Goal: Information Seeking & Learning: Check status

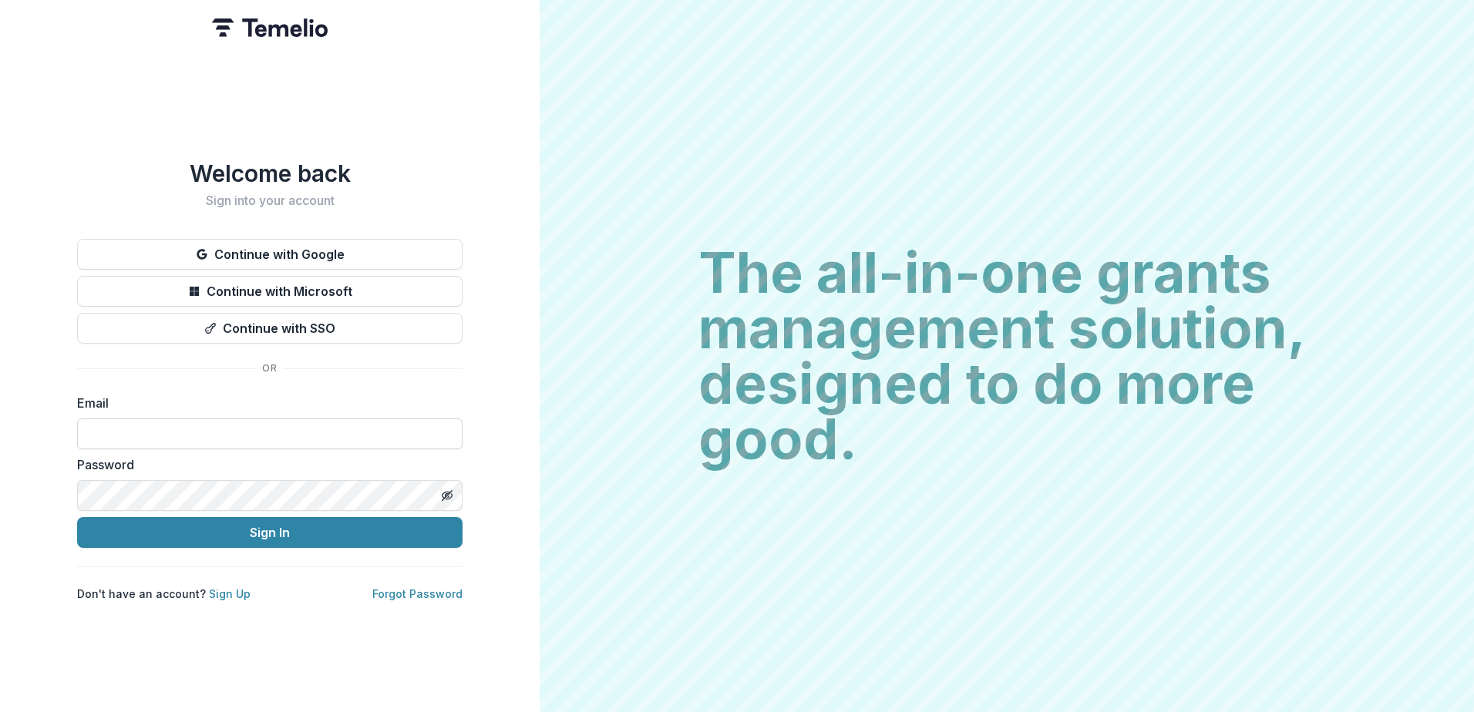
click at [112, 427] on input at bounding box center [269, 434] width 385 height 31
type input "**********"
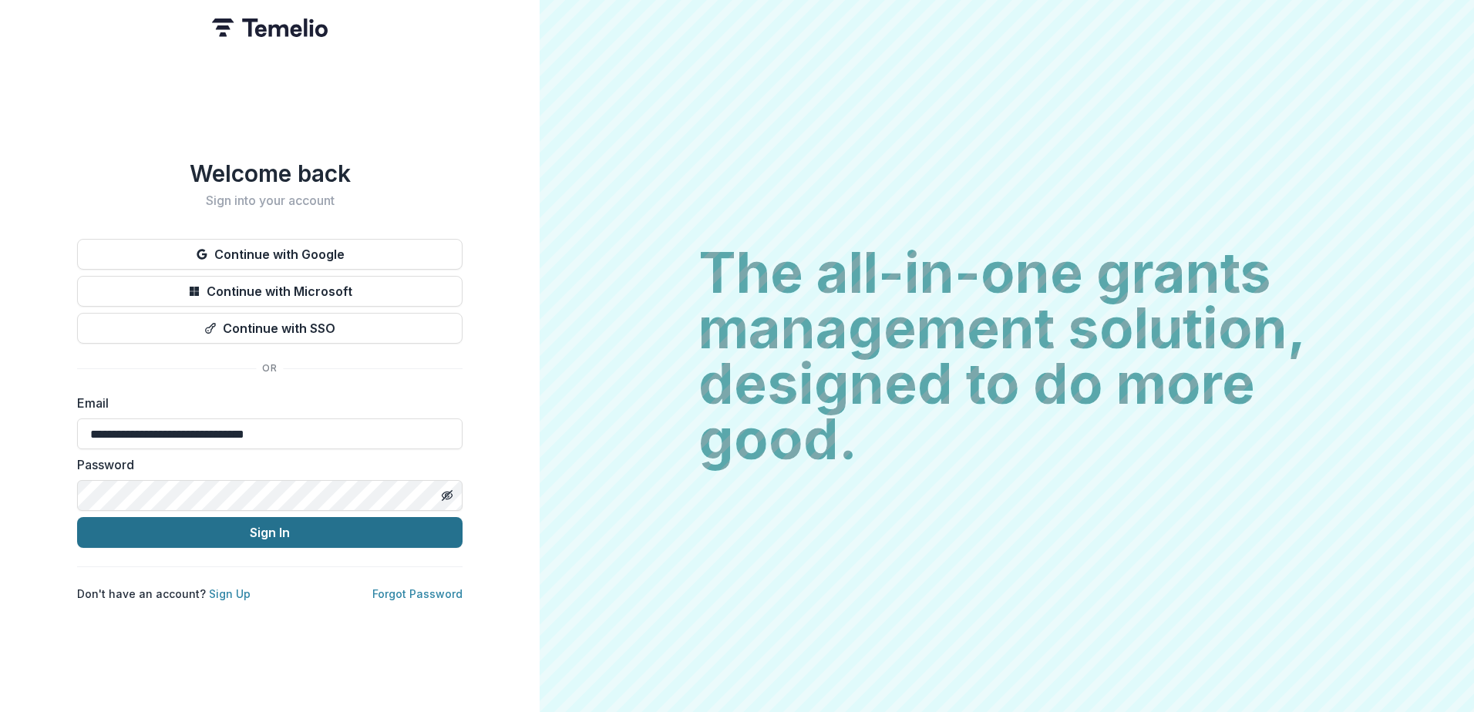
click at [268, 534] on button "Sign In" at bounding box center [269, 532] width 385 height 31
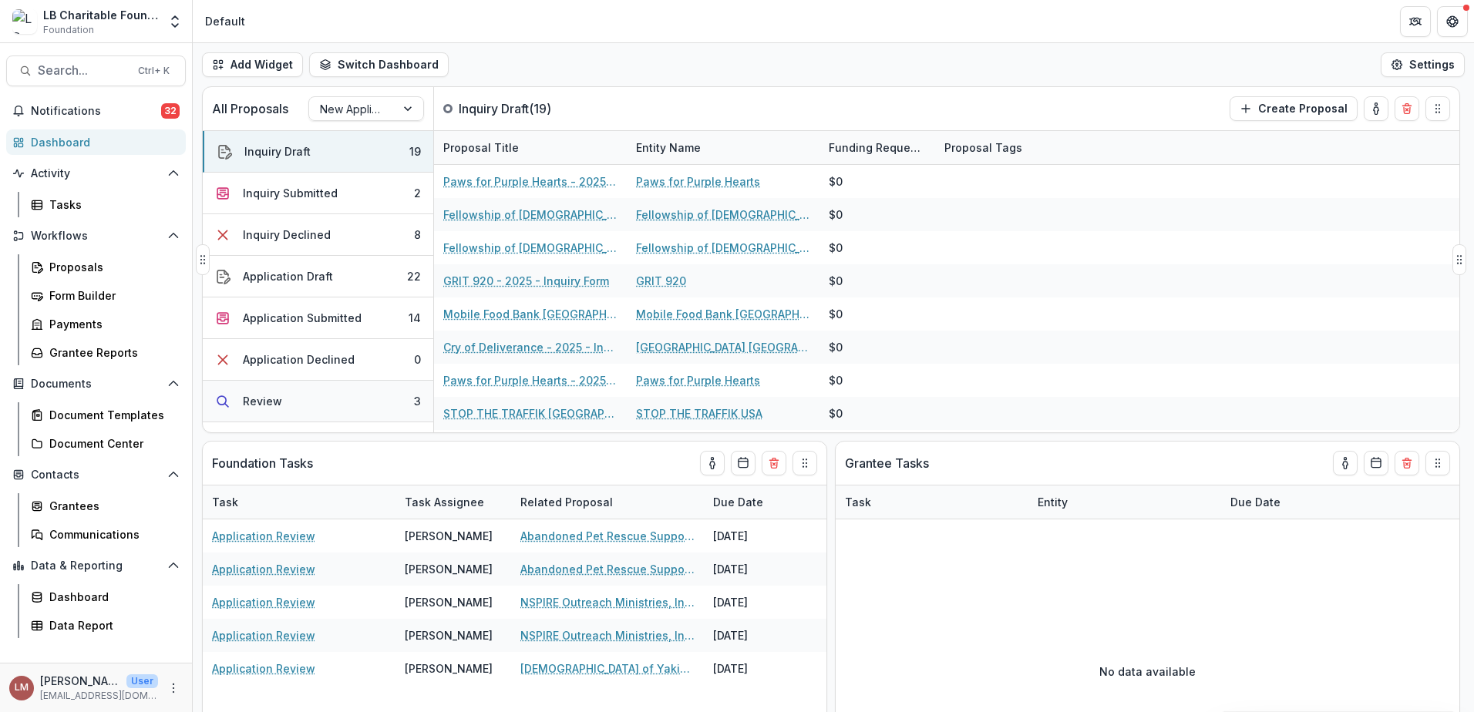
click at [271, 402] on div "Review" at bounding box center [262, 401] width 39 height 16
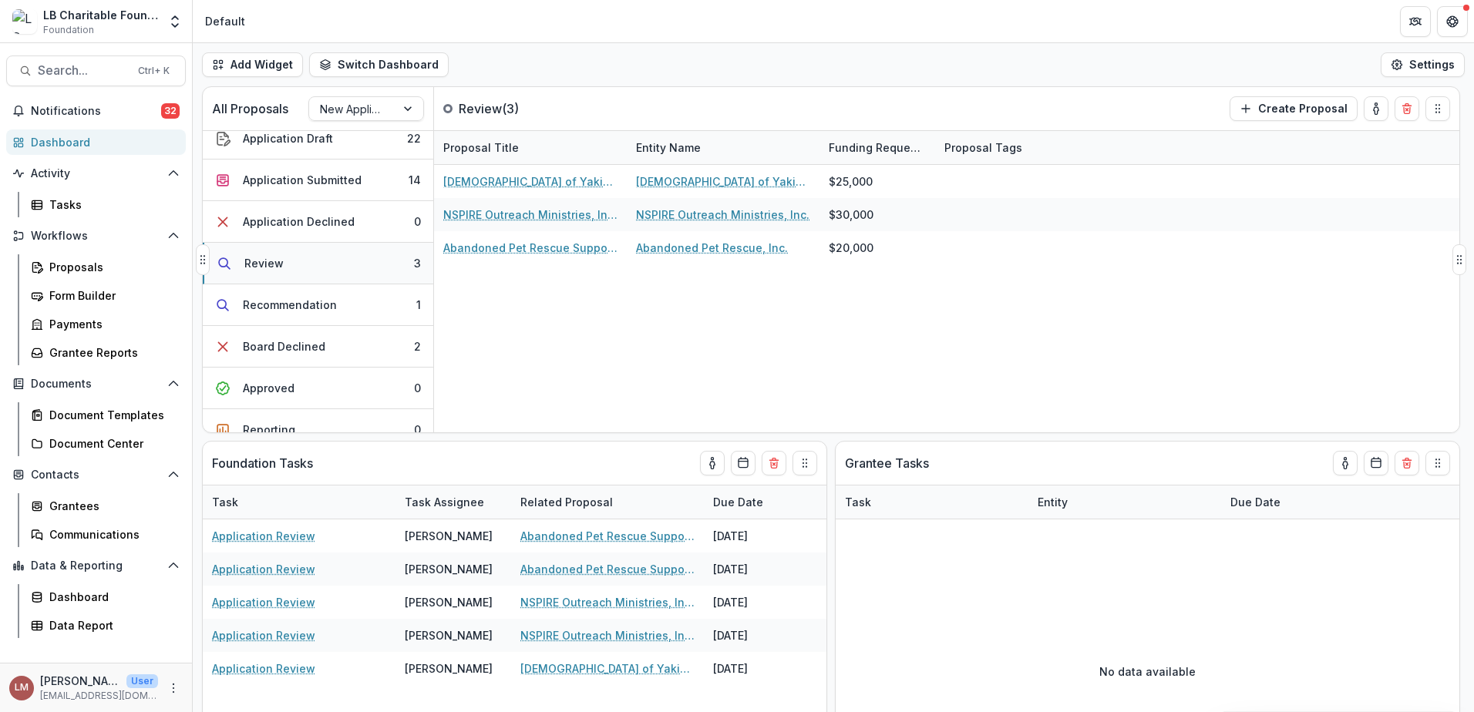
scroll to position [157, 0]
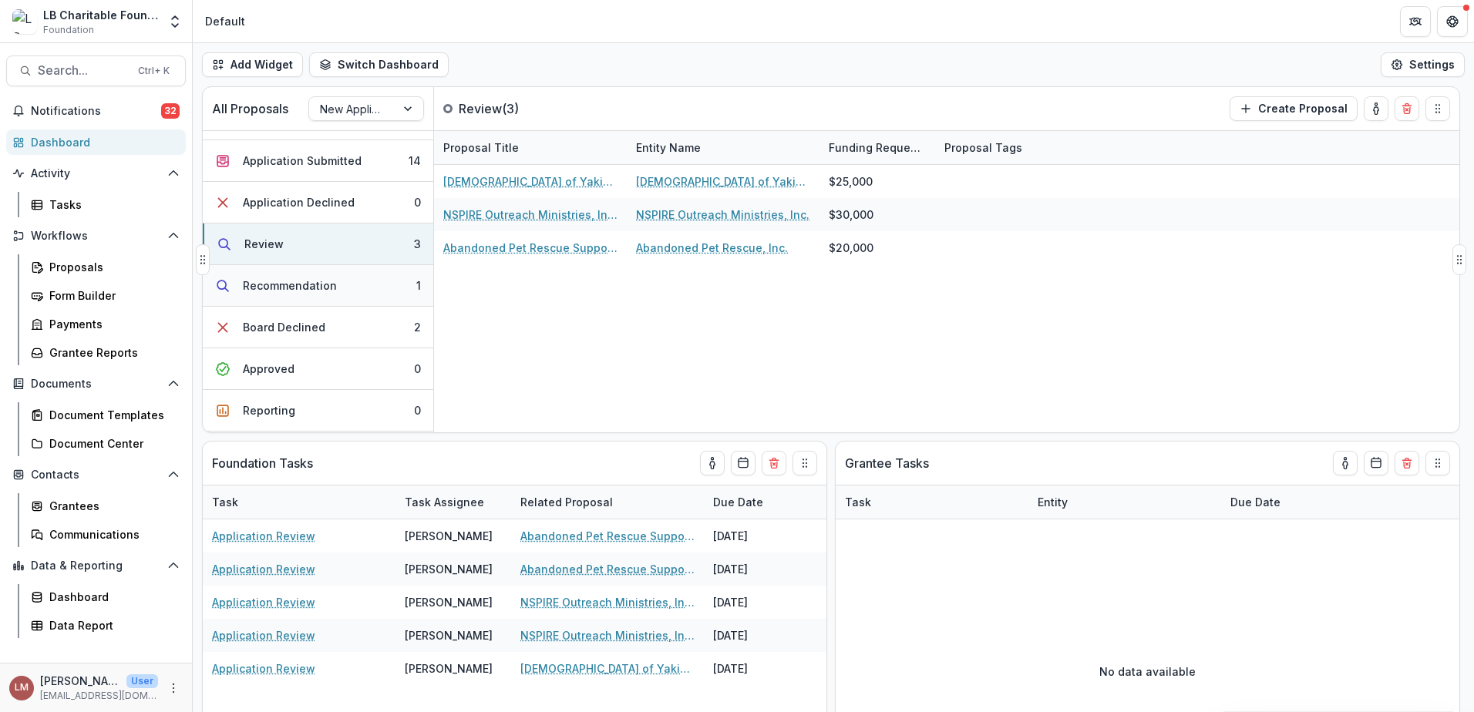
click at [280, 287] on div "Recommendation" at bounding box center [290, 286] width 94 height 16
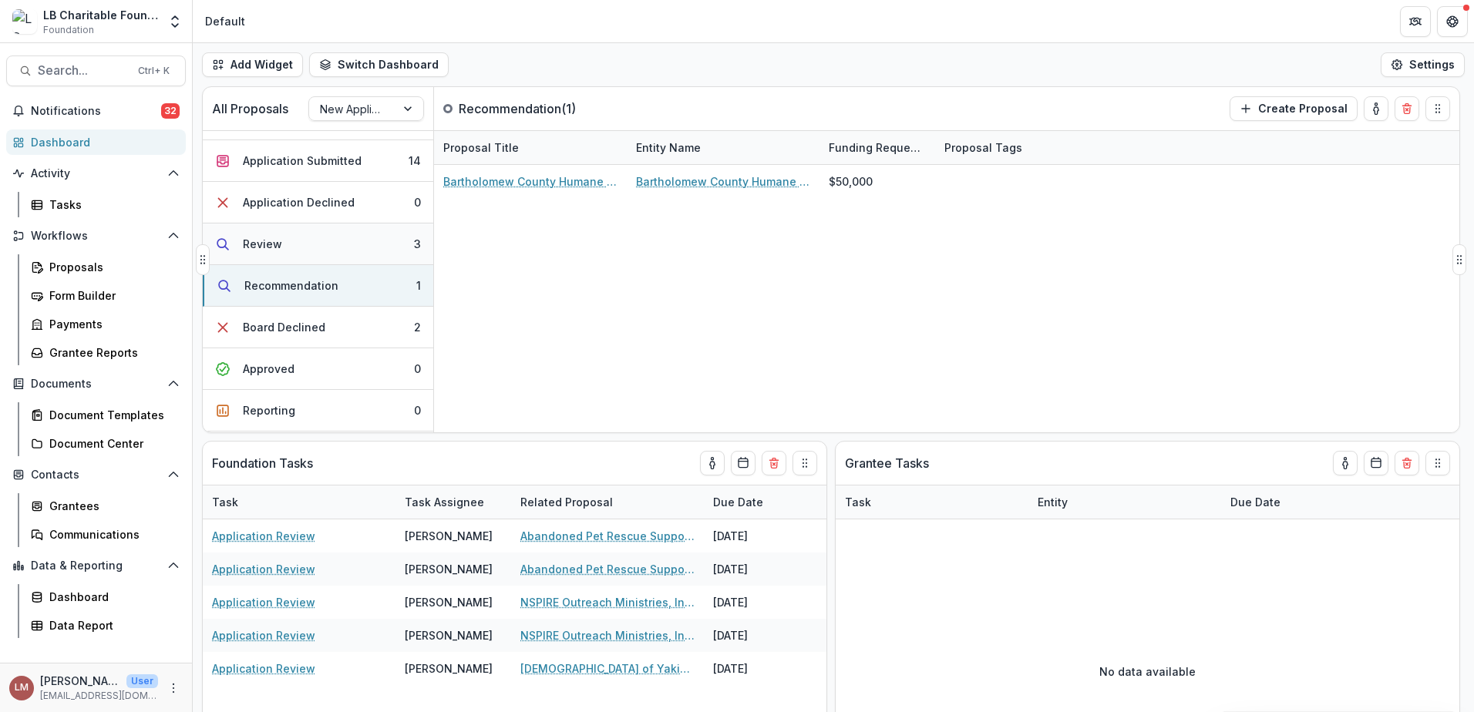
click at [273, 242] on div "Review" at bounding box center [262, 244] width 39 height 16
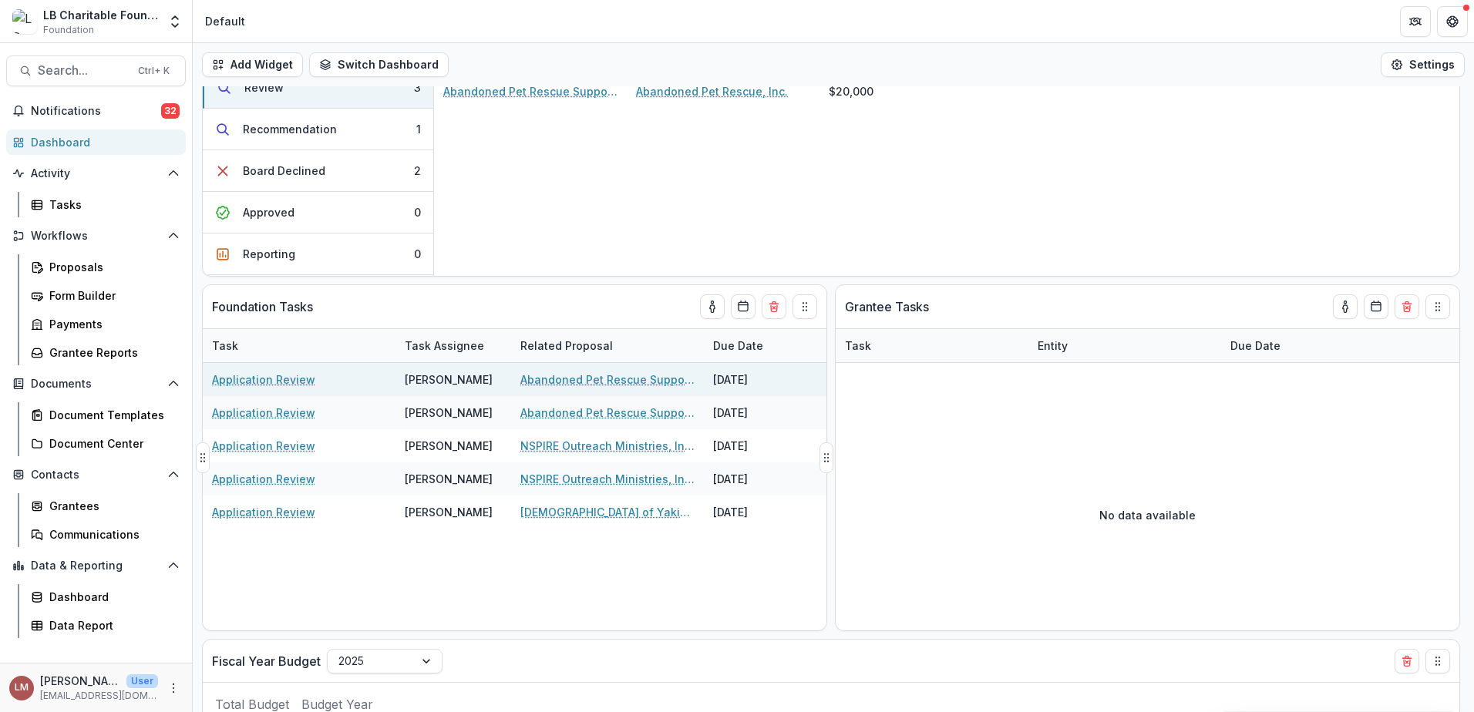
scroll to position [212, 0]
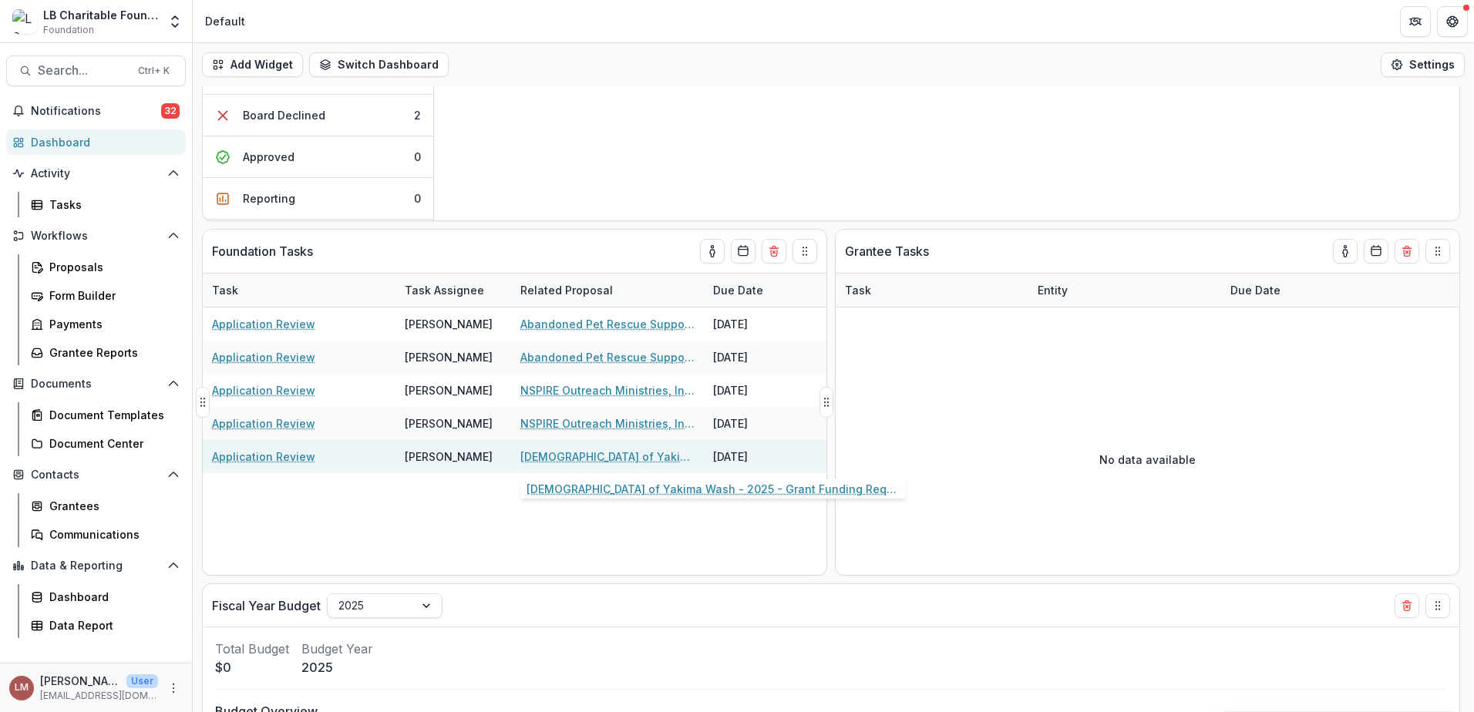
click at [554, 458] on link "[DEMOGRAPHIC_DATA] of Yakima Wash - 2025 - Grant Funding Request Requirements a…" at bounding box center [607, 457] width 174 height 16
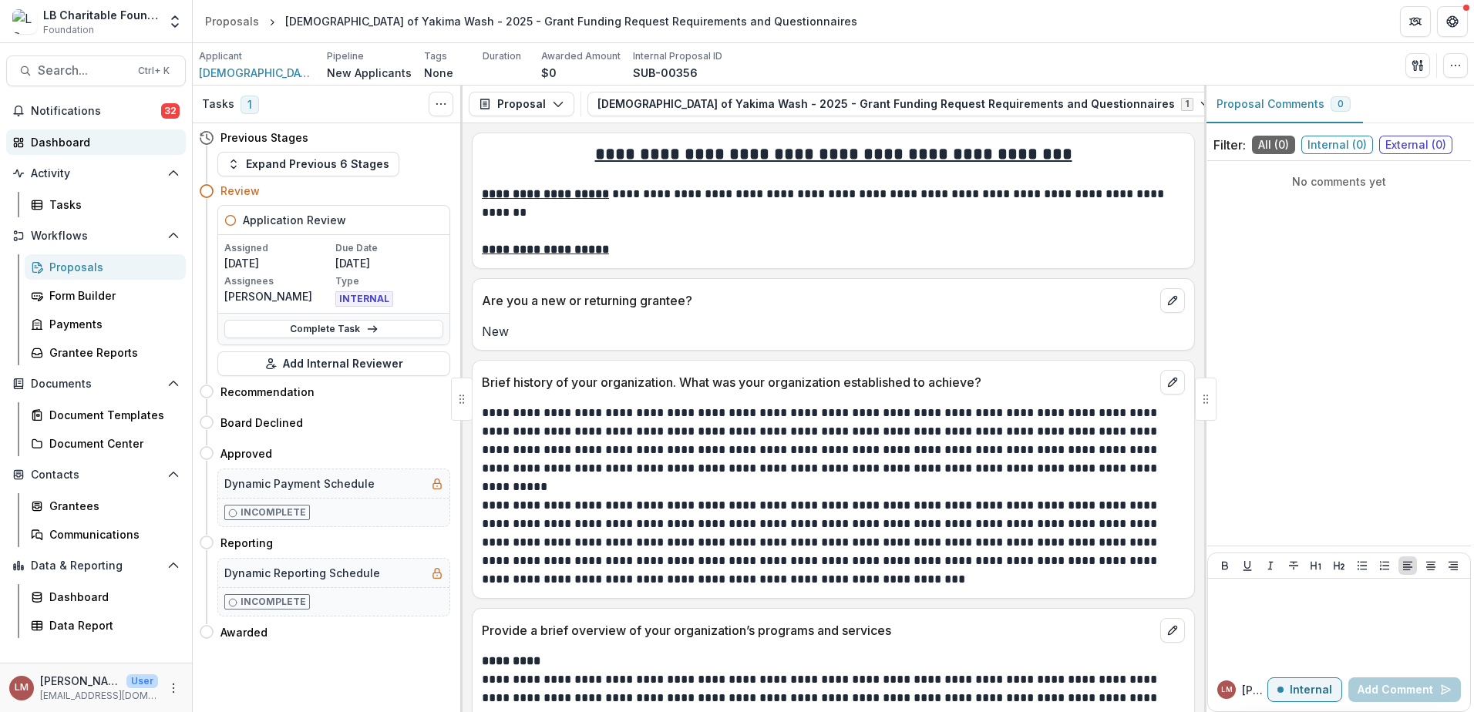
click at [44, 146] on div "Dashboard" at bounding box center [102, 142] width 143 height 16
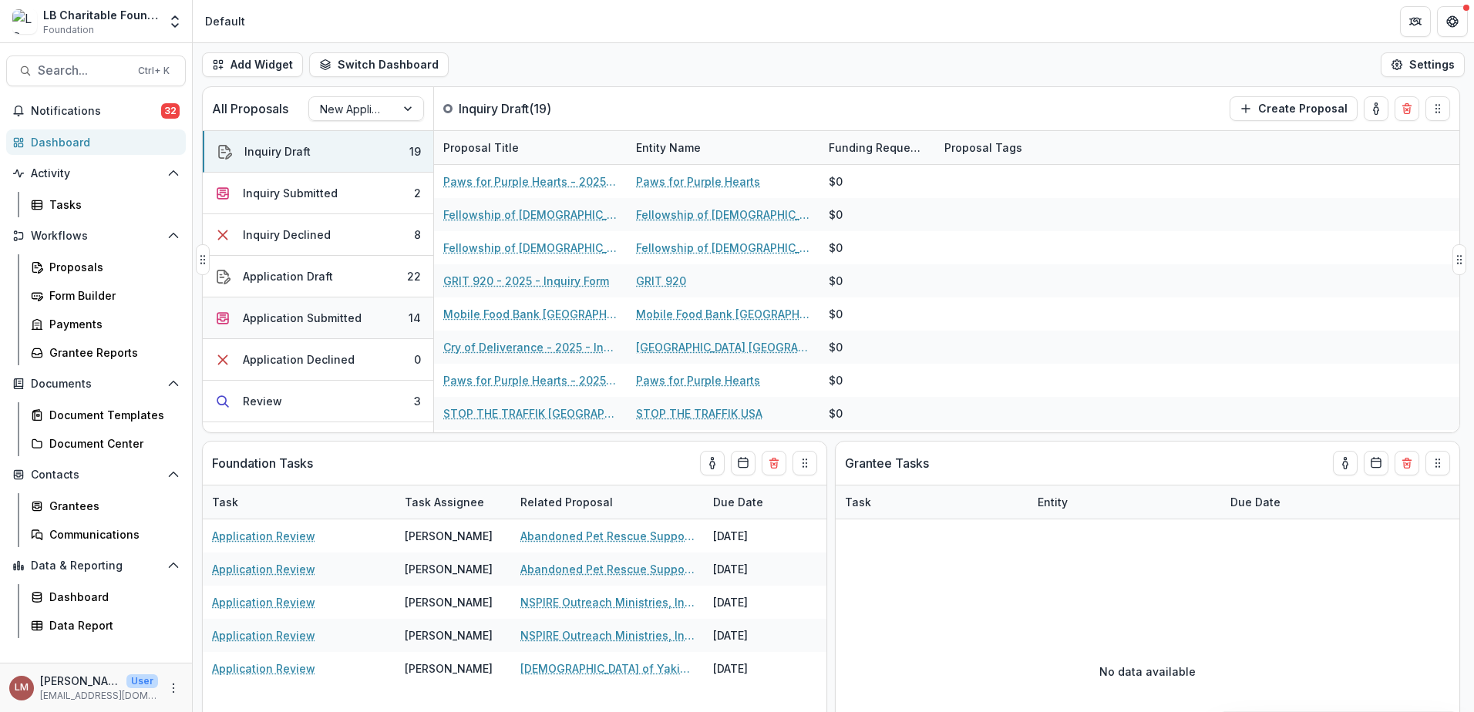
click at [314, 315] on div "Application Submitted" at bounding box center [302, 318] width 119 height 16
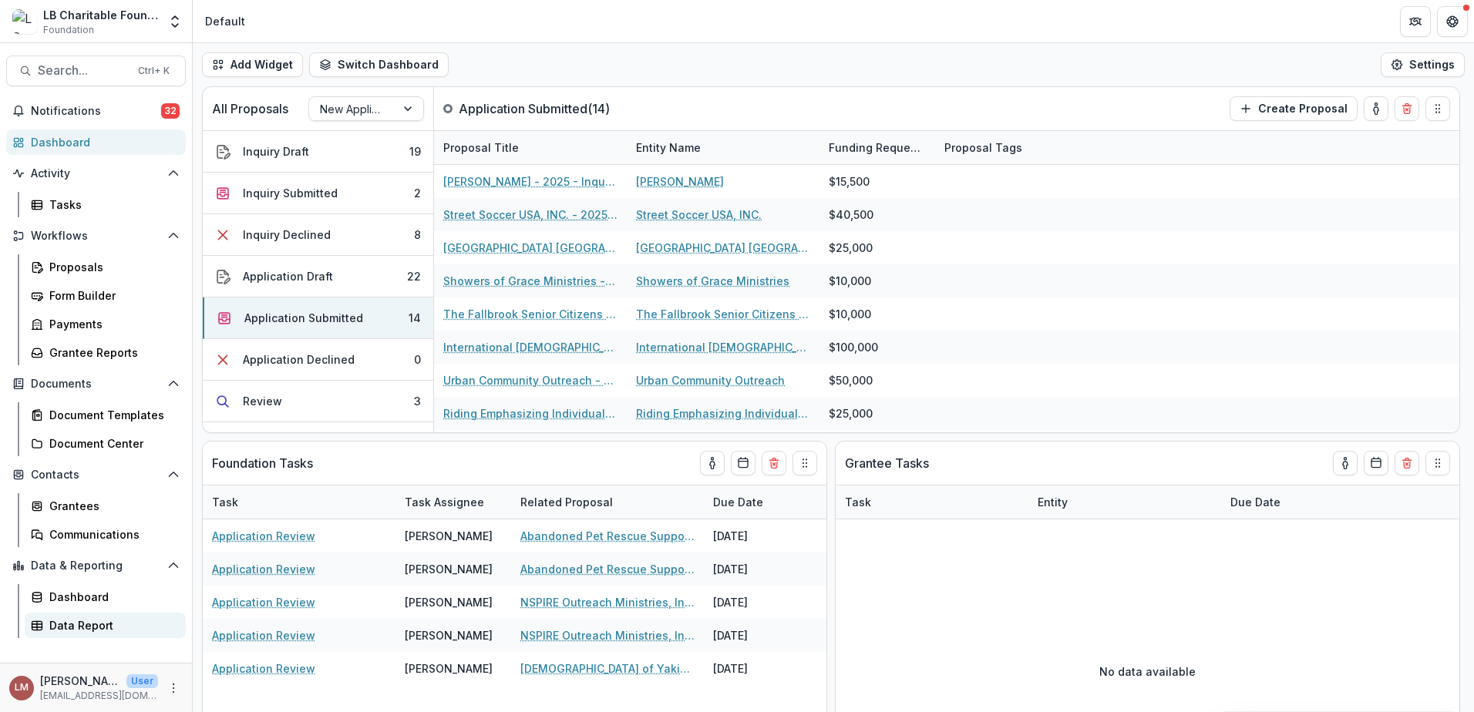
click at [91, 627] on div "Data Report" at bounding box center [111, 626] width 124 height 16
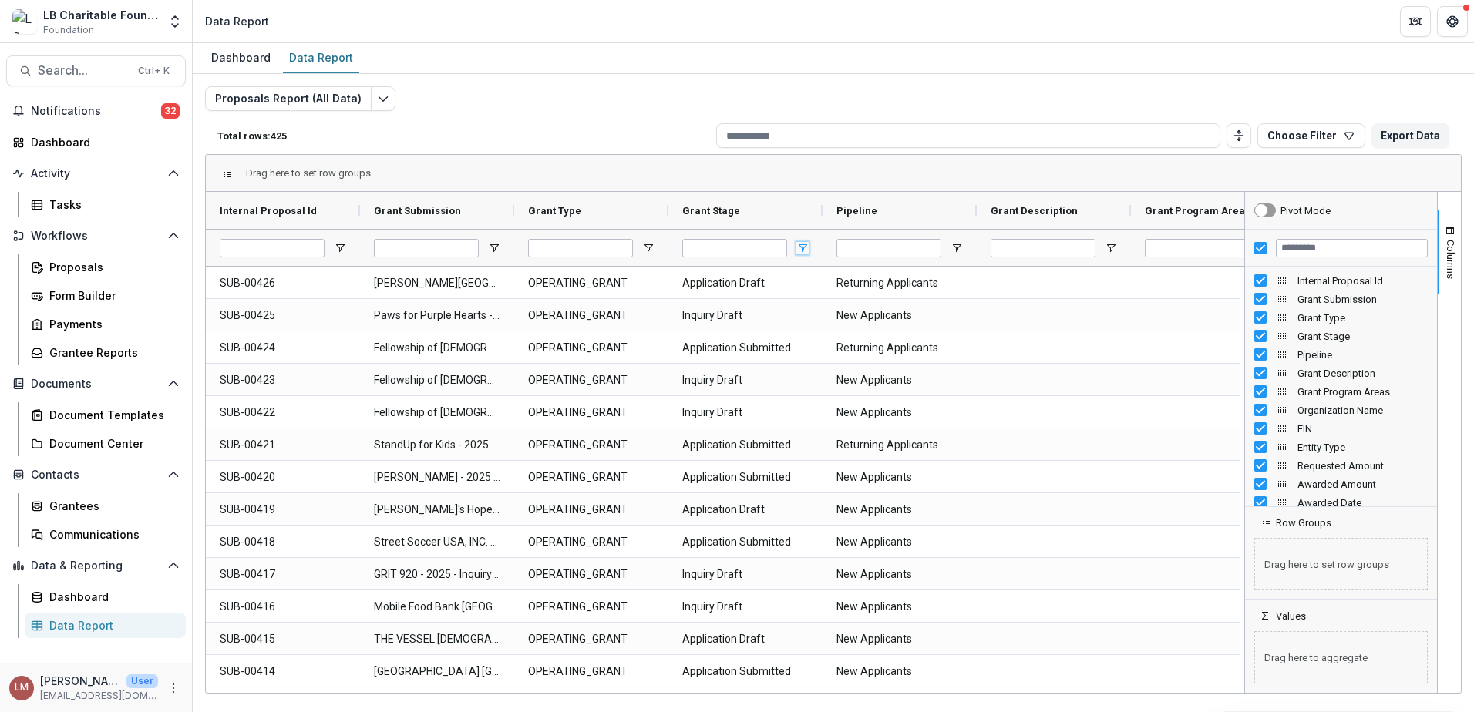
click at [803, 248] on span "Open Filter Menu" at bounding box center [802, 248] width 12 height 12
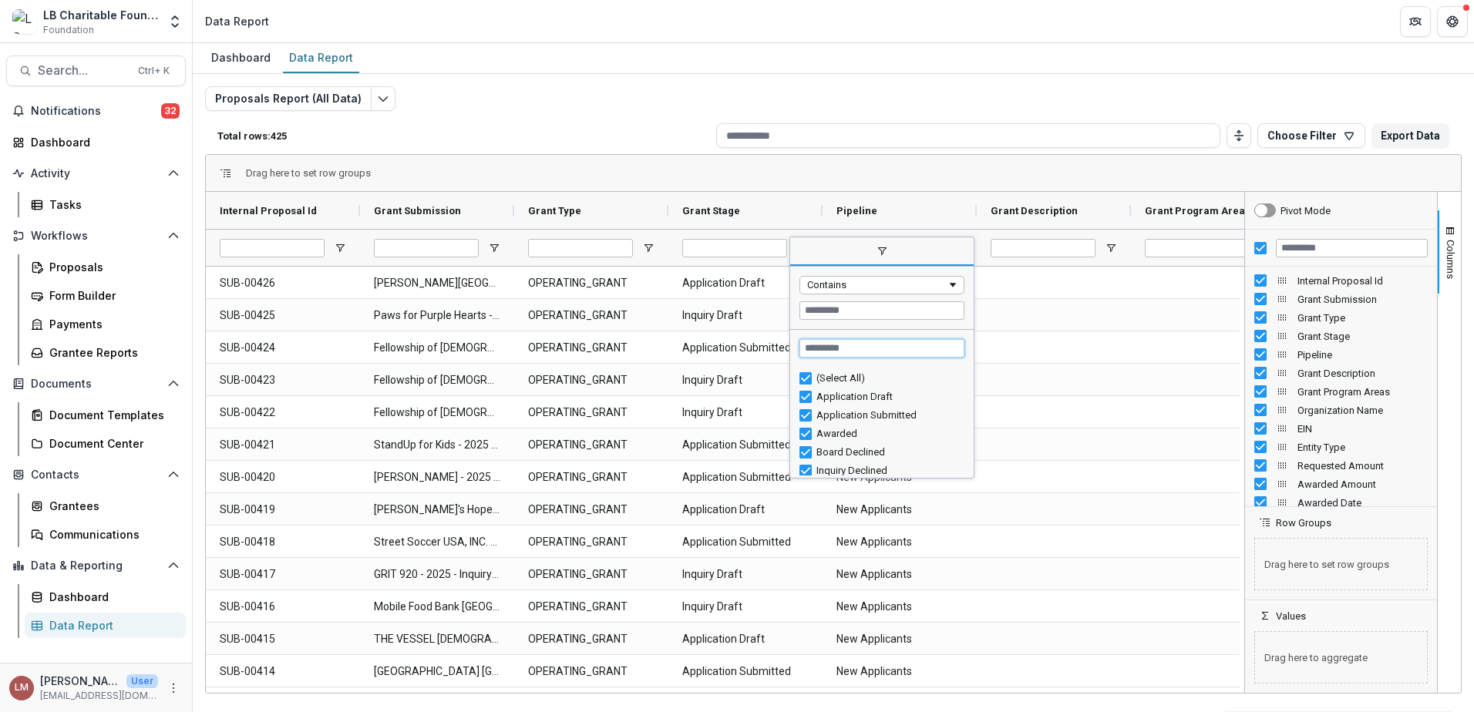
click at [846, 349] on input "Search filter values" at bounding box center [881, 348] width 165 height 19
type input "*"
type input "*****"
type input "**********"
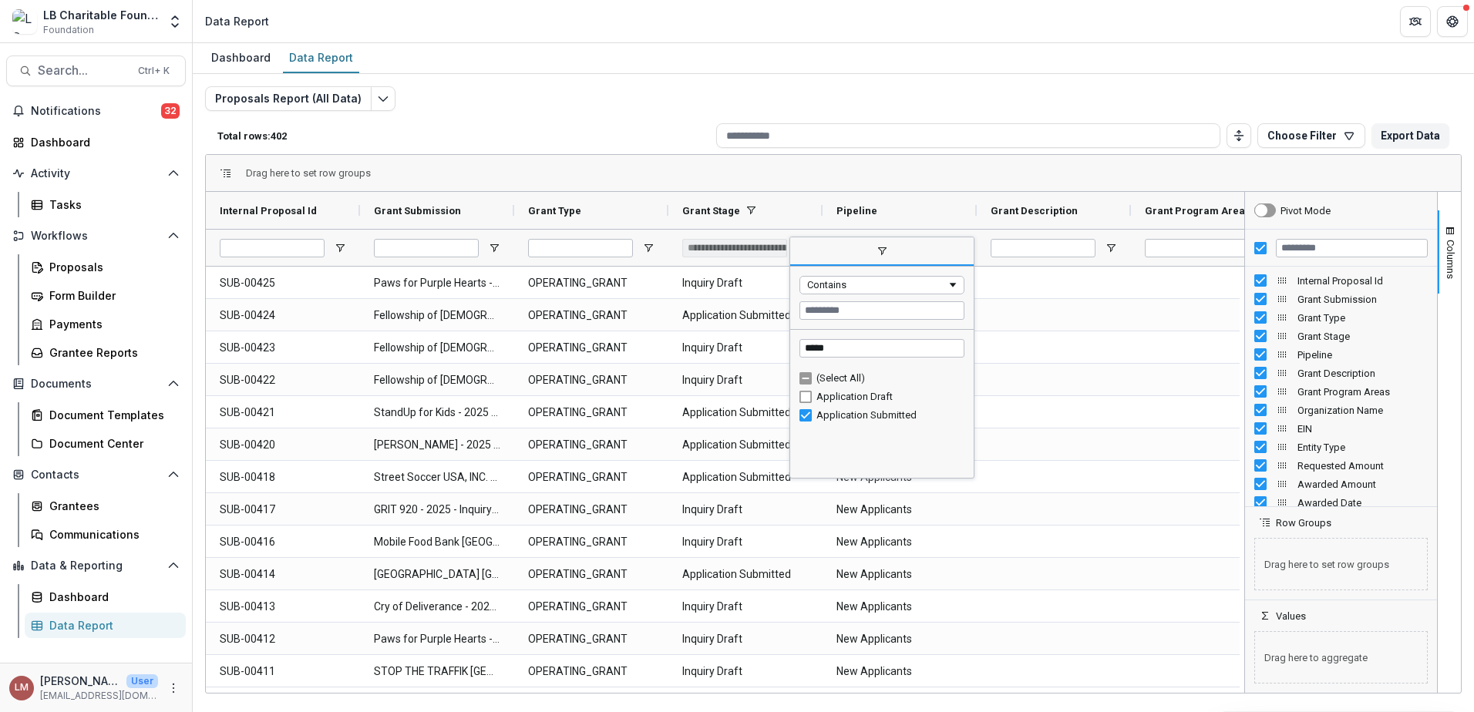
click at [914, 249] on span "filter" at bounding box center [881, 252] width 183 height 28
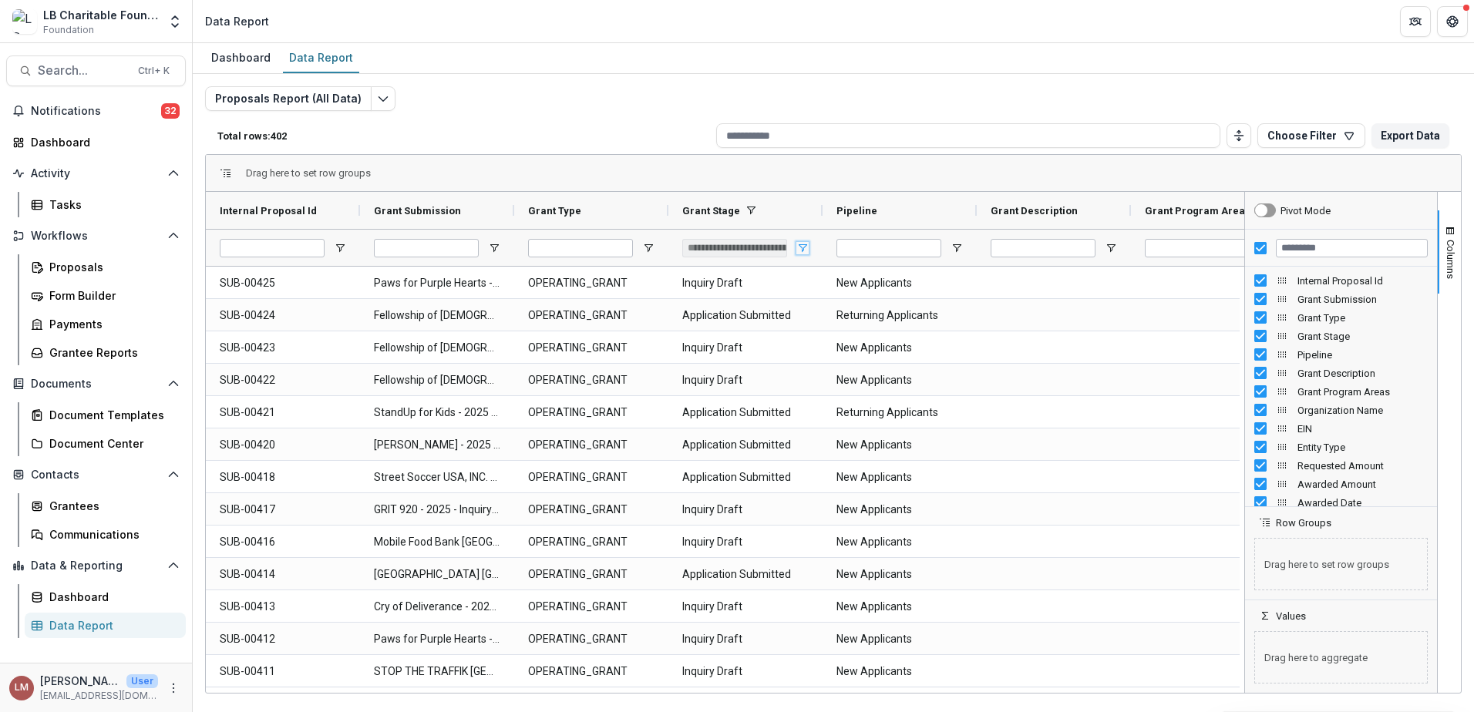
click at [803, 251] on span "Open Filter Menu" at bounding box center [802, 248] width 12 height 12
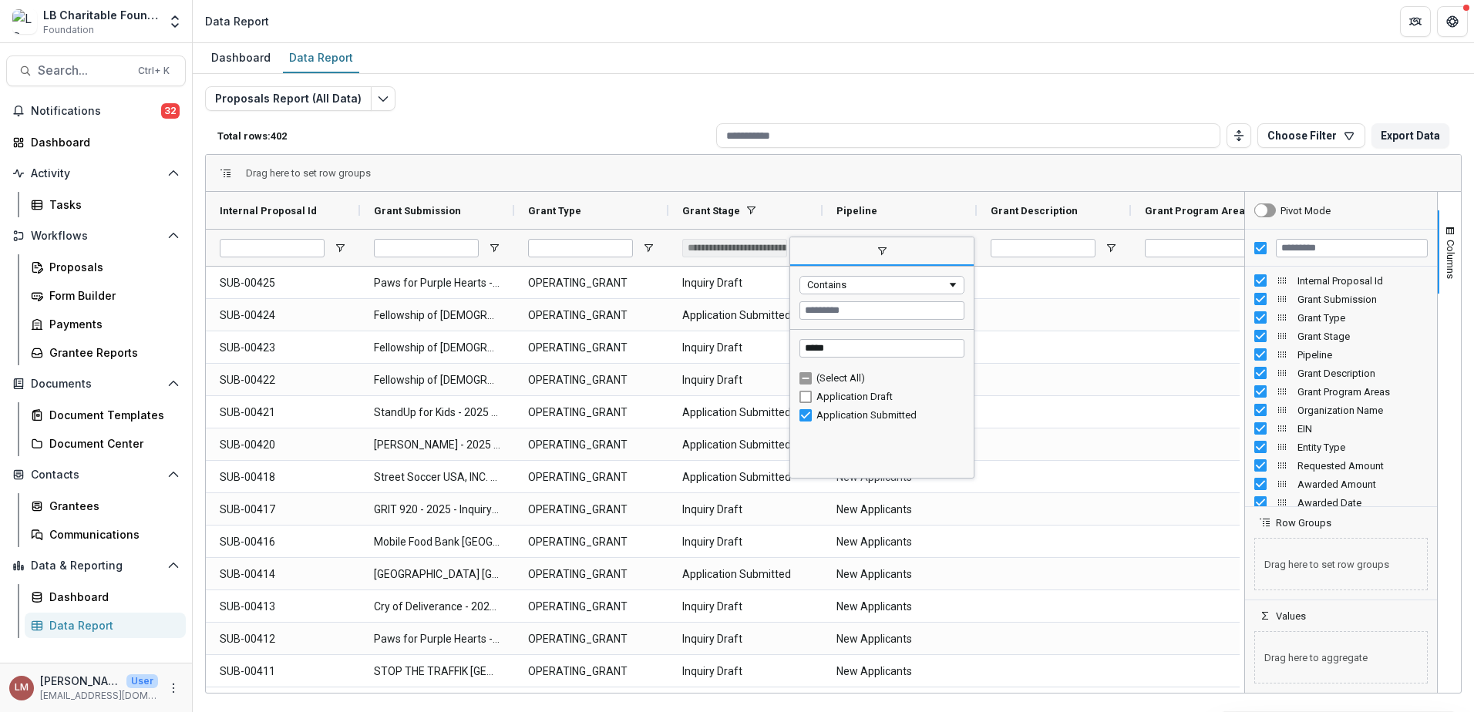
click at [803, 251] on span "filter" at bounding box center [881, 252] width 183 height 28
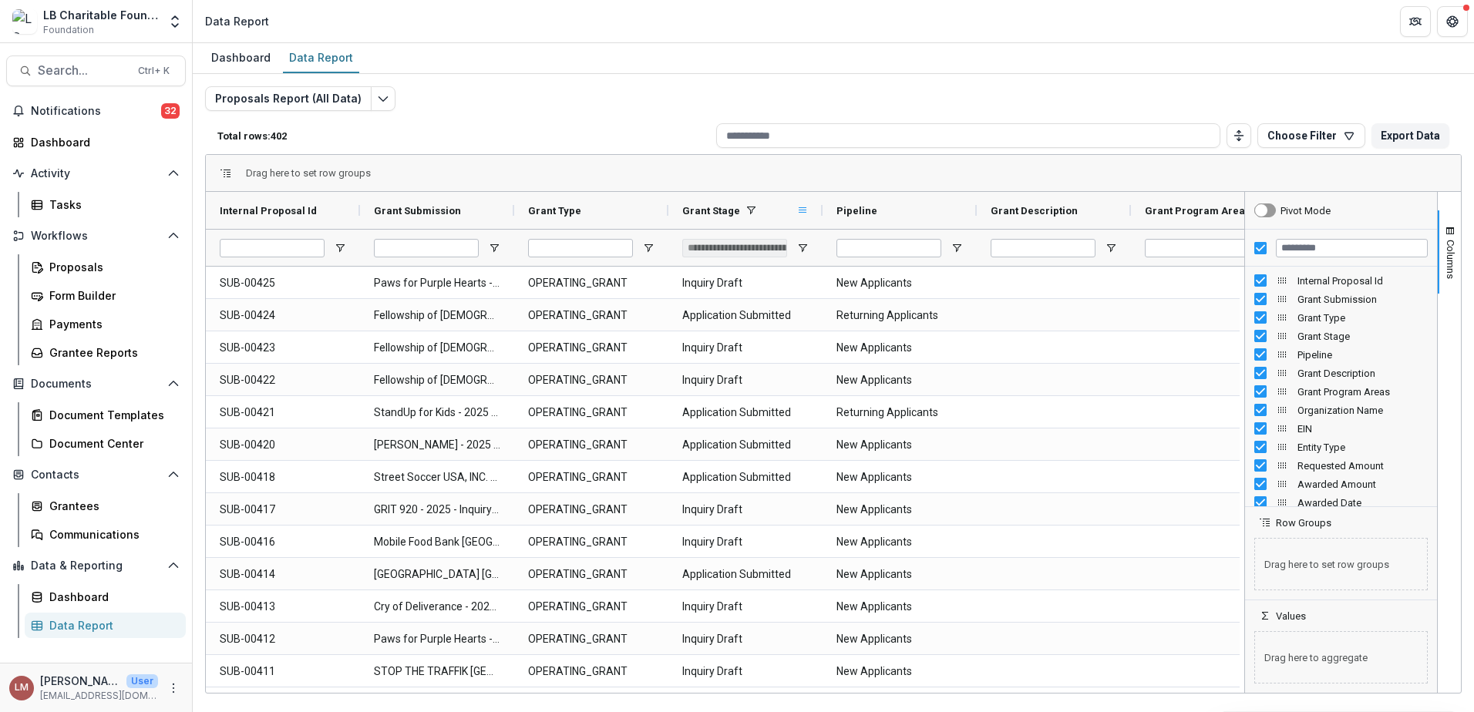
click at [805, 211] on span at bounding box center [802, 210] width 12 height 12
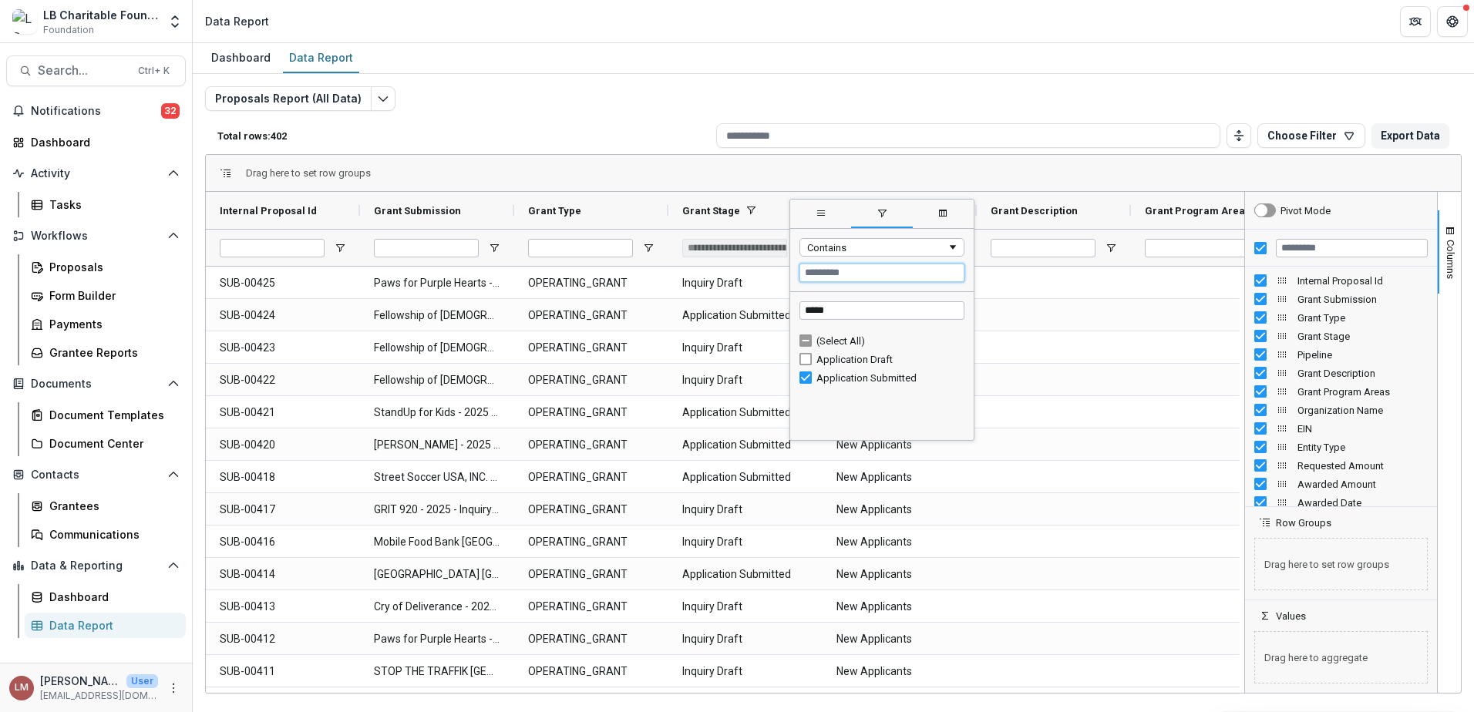
click at [842, 274] on input "Filter Value" at bounding box center [881, 273] width 165 height 19
click at [951, 247] on span "Filtering operator" at bounding box center [953, 247] width 12 height 12
click at [747, 212] on span at bounding box center [751, 210] width 12 height 12
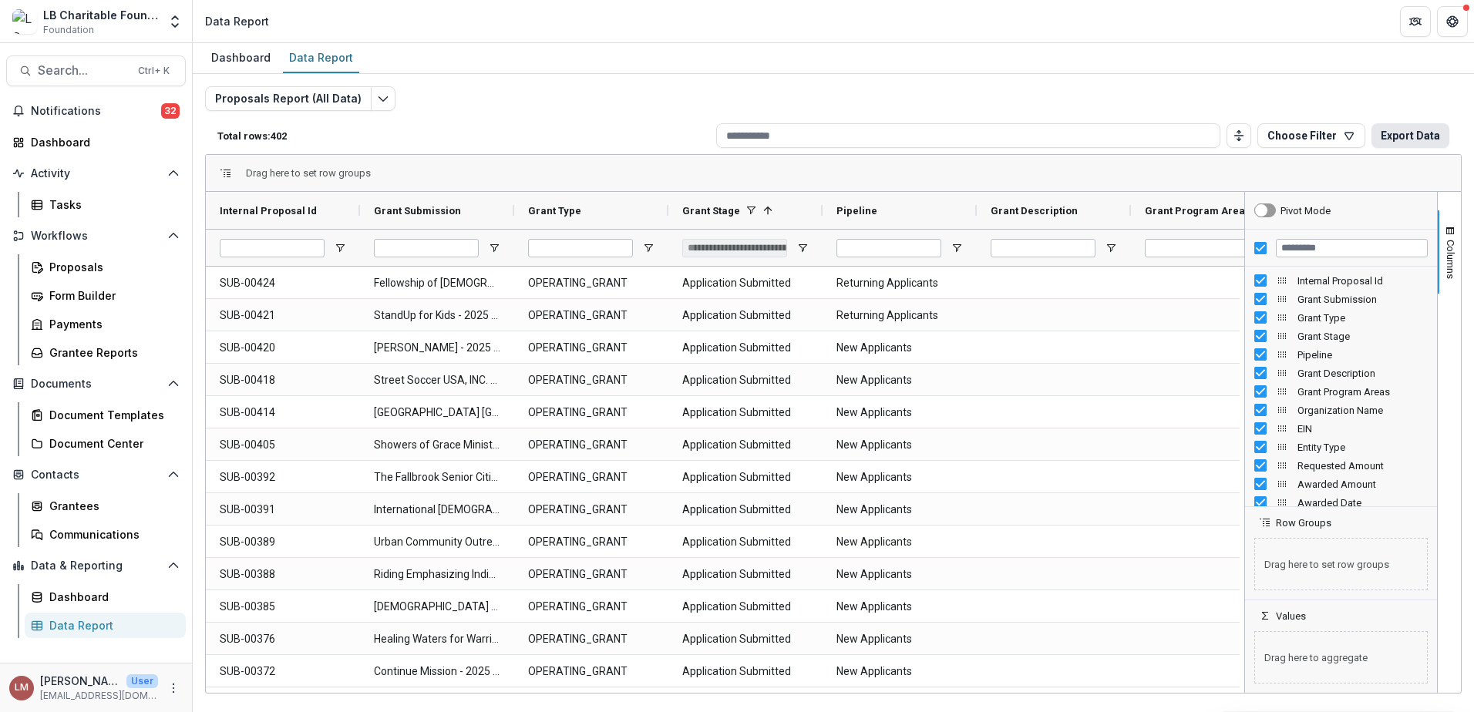
click at [1409, 138] on button "Export Data" at bounding box center [1411, 135] width 78 height 25
click at [66, 147] on div "Dashboard" at bounding box center [102, 142] width 143 height 16
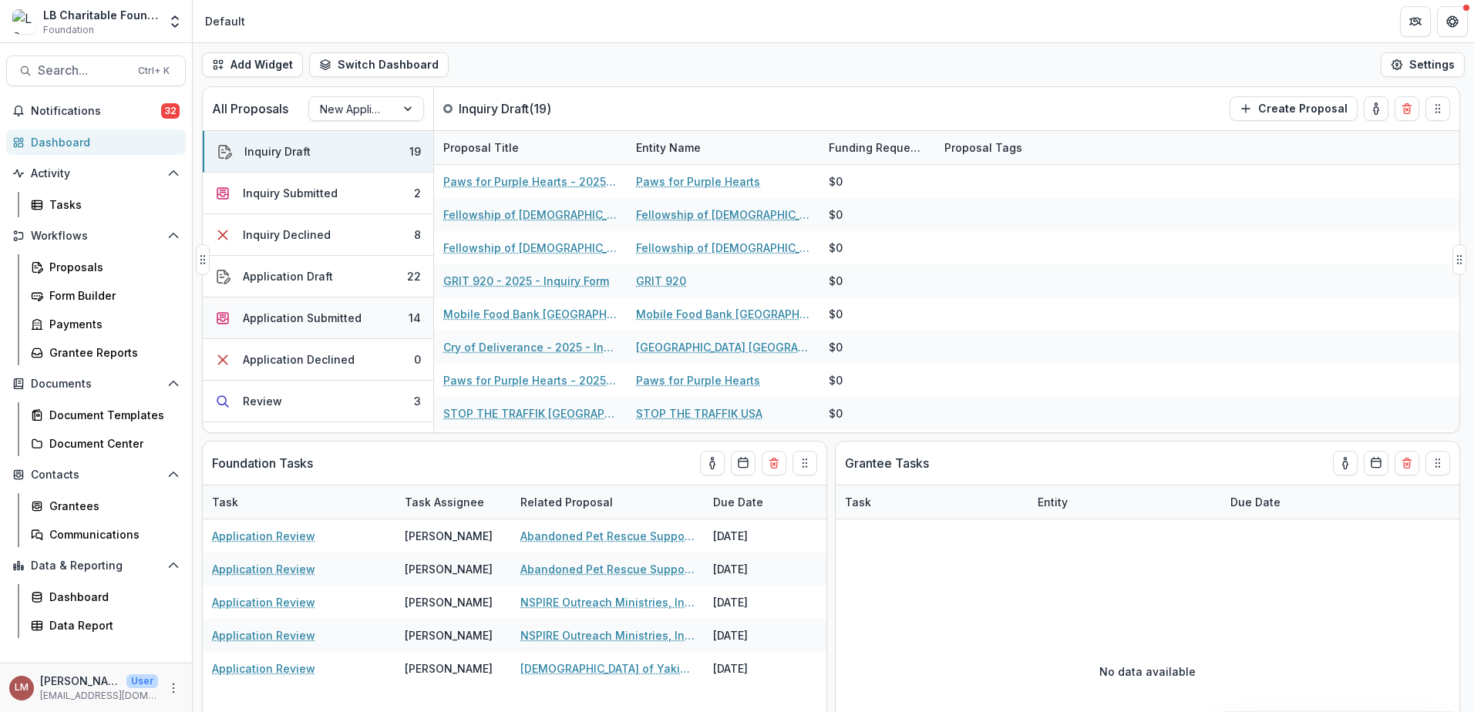
click at [313, 318] on div "Application Submitted" at bounding box center [302, 318] width 119 height 16
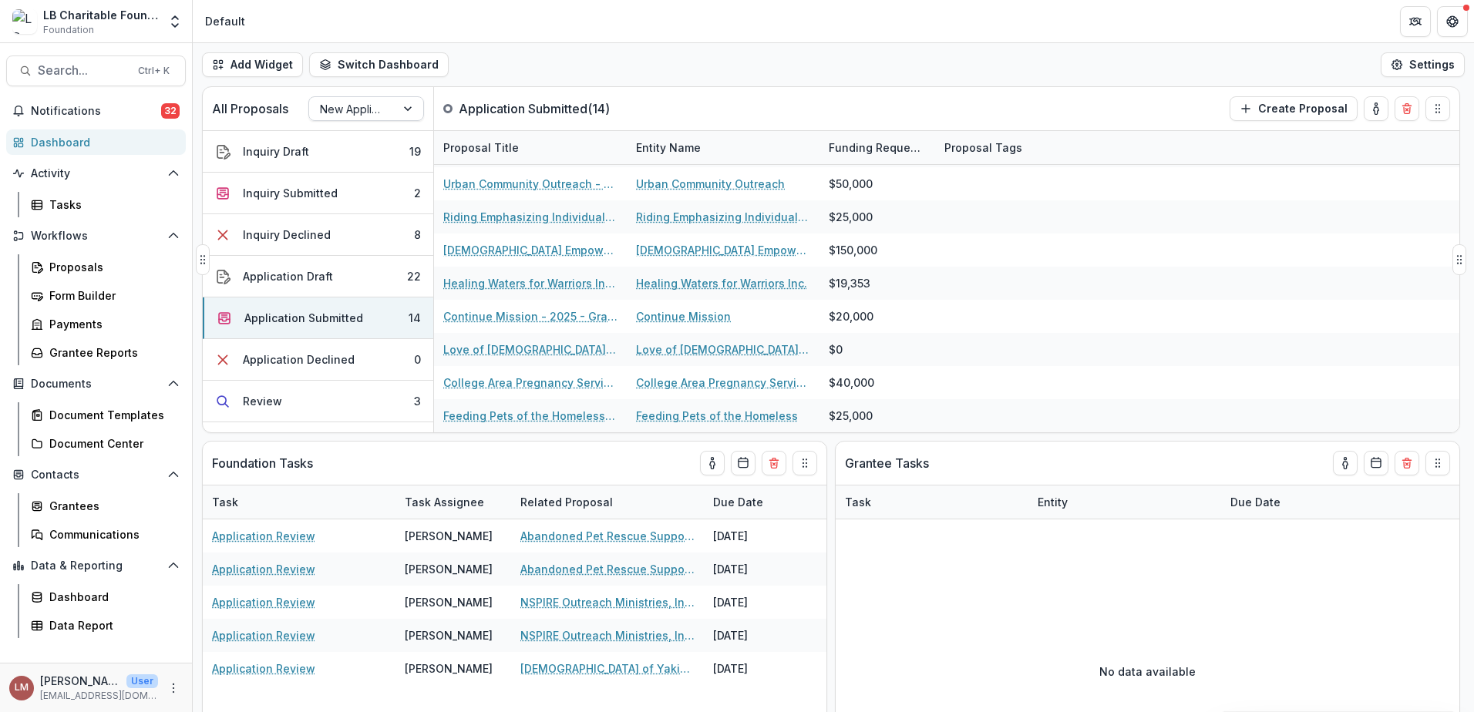
click at [405, 106] on div at bounding box center [410, 108] width 28 height 23
click at [356, 169] on div "Returning Applicants" at bounding box center [366, 175] width 108 height 40
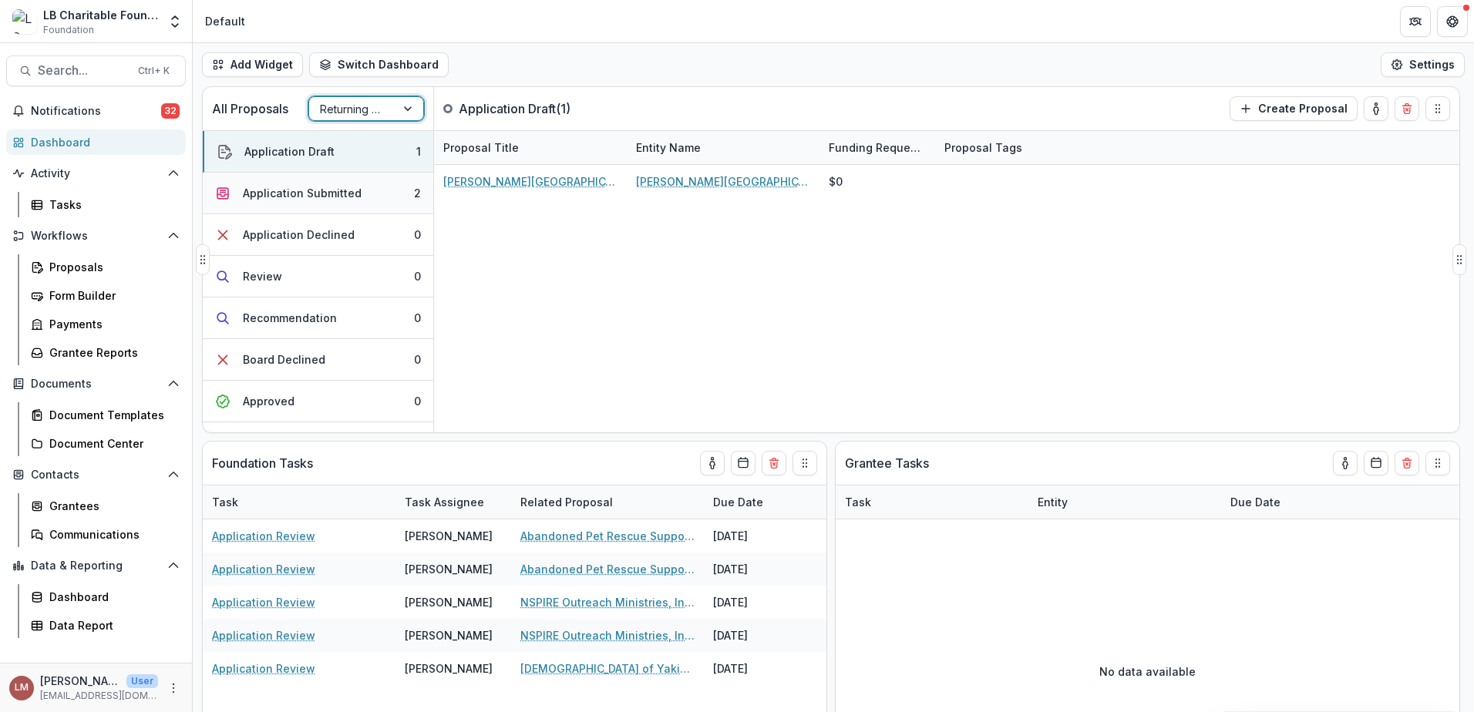
click at [293, 192] on div "Application Submitted" at bounding box center [302, 193] width 119 height 16
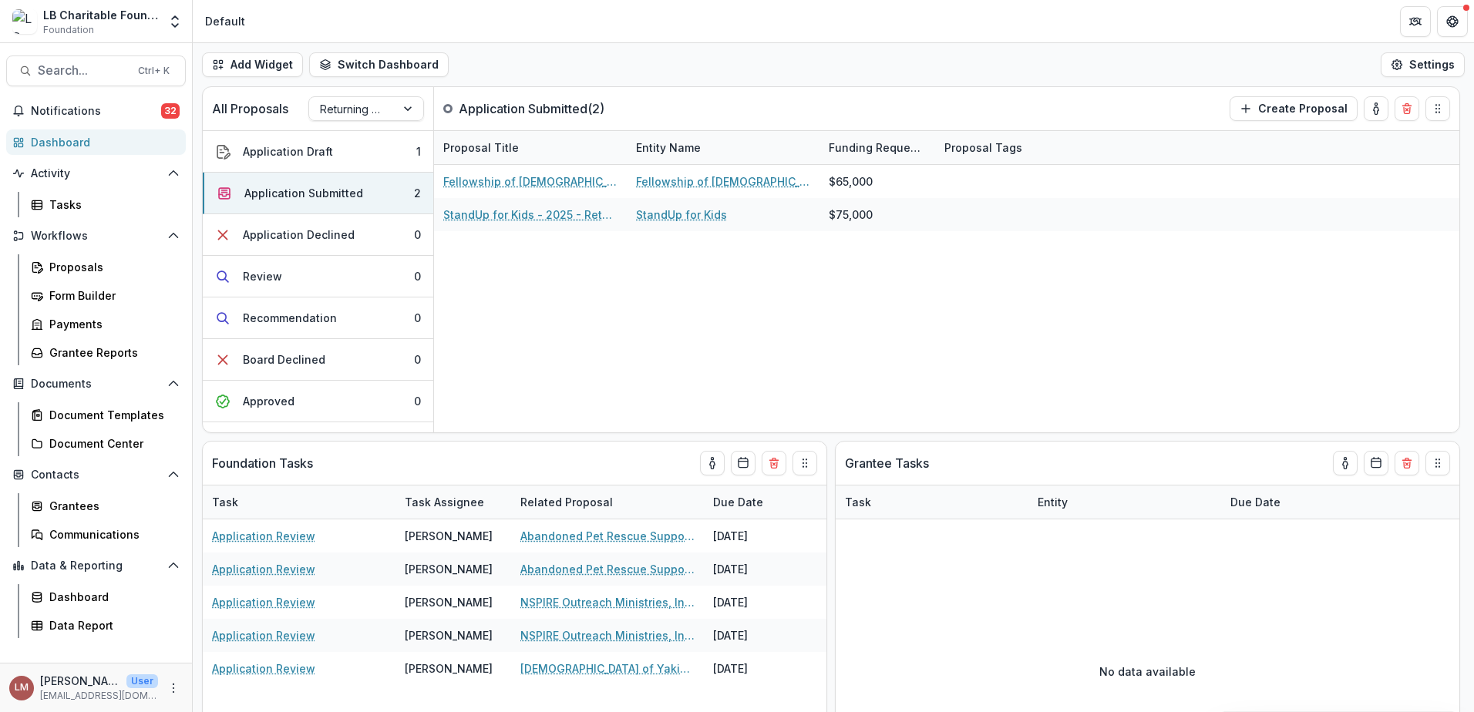
click at [56, 142] on div "Dashboard" at bounding box center [102, 142] width 143 height 16
click at [409, 109] on div at bounding box center [410, 108] width 28 height 23
click at [387, 140] on div "New Applicants" at bounding box center [366, 143] width 108 height 24
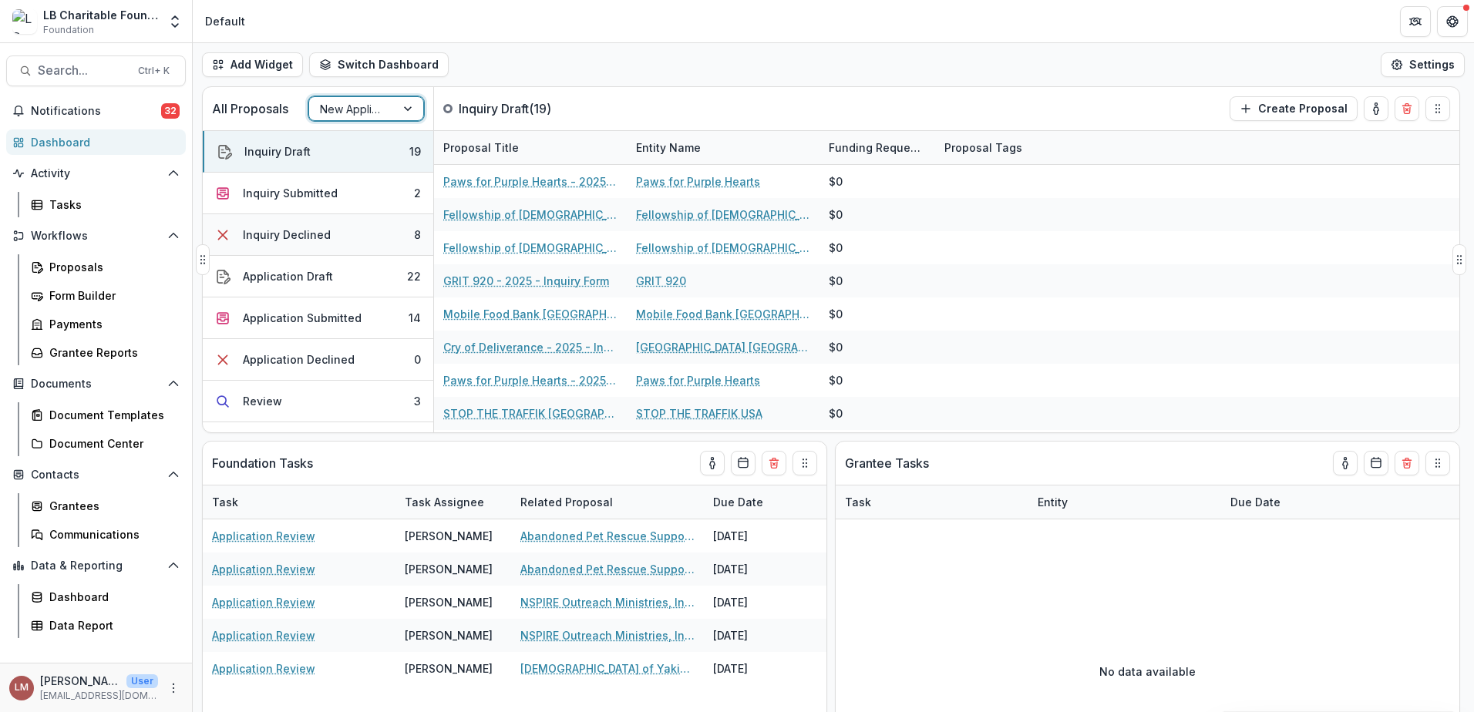
click at [366, 234] on button "Inquiry Declined 8" at bounding box center [318, 235] width 231 height 42
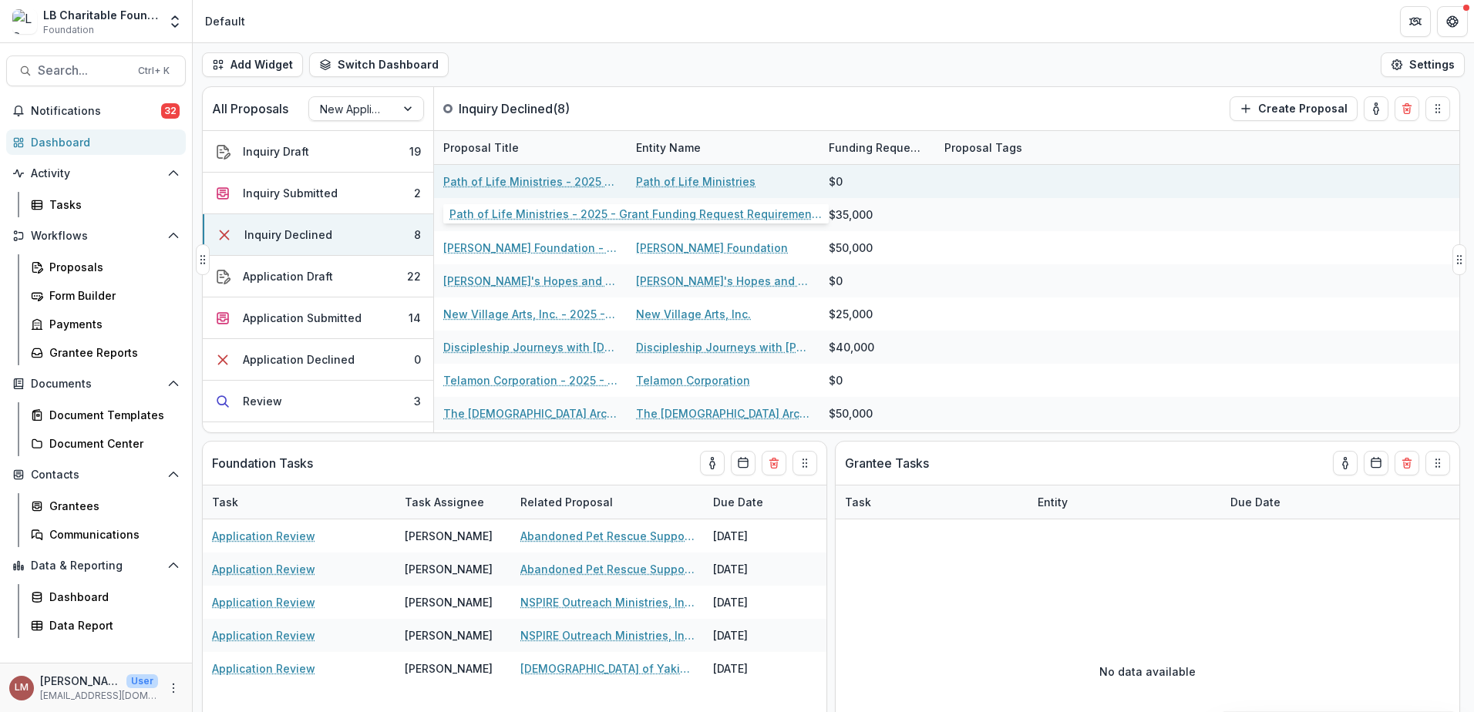
click at [513, 182] on link "Path of Life Ministries - 2025 - Grant Funding Request Requirements and Questio…" at bounding box center [530, 181] width 174 height 16
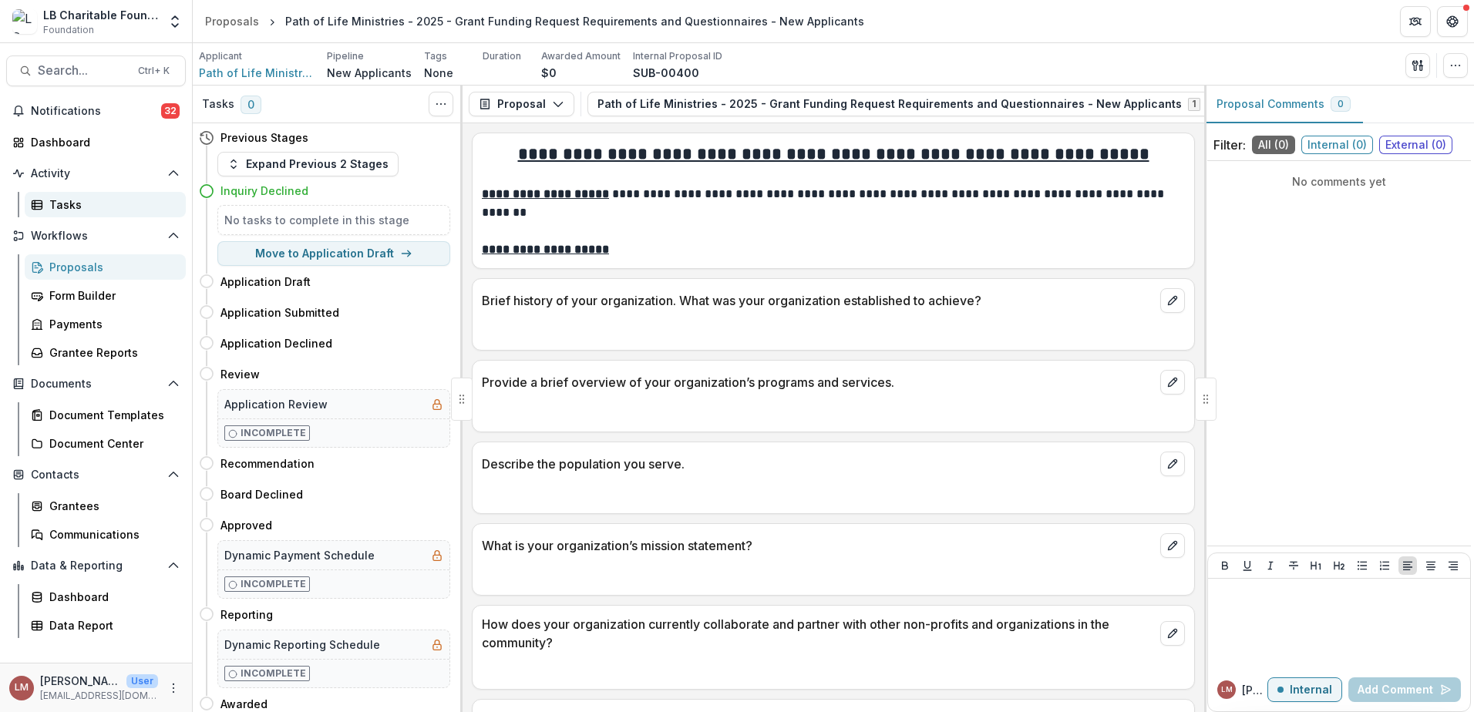
click at [66, 208] on div "Tasks" at bounding box center [111, 205] width 124 height 16
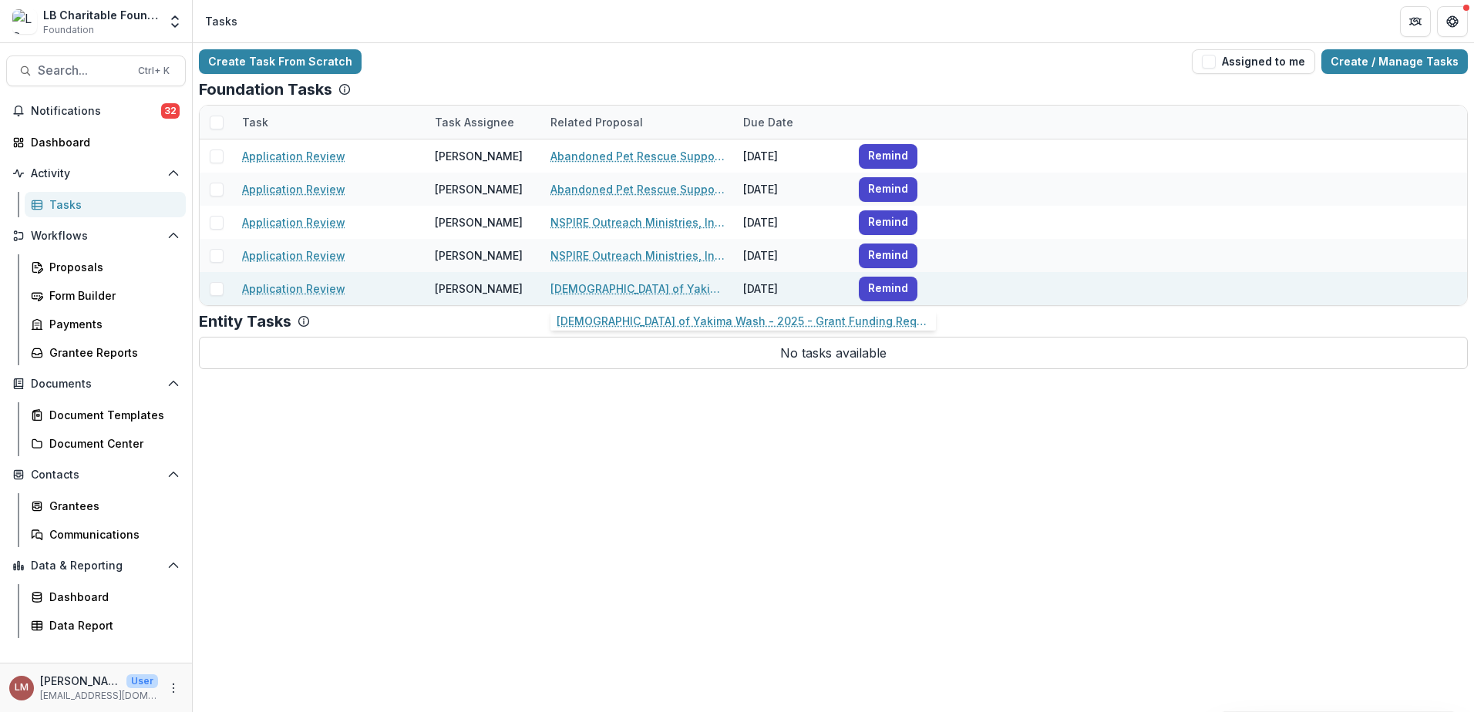
click at [596, 286] on link "[DEMOGRAPHIC_DATA] of Yakima Wash - 2025 - Grant Funding Request Requirements a…" at bounding box center [637, 289] width 174 height 16
